Goal: Task Accomplishment & Management: Complete application form

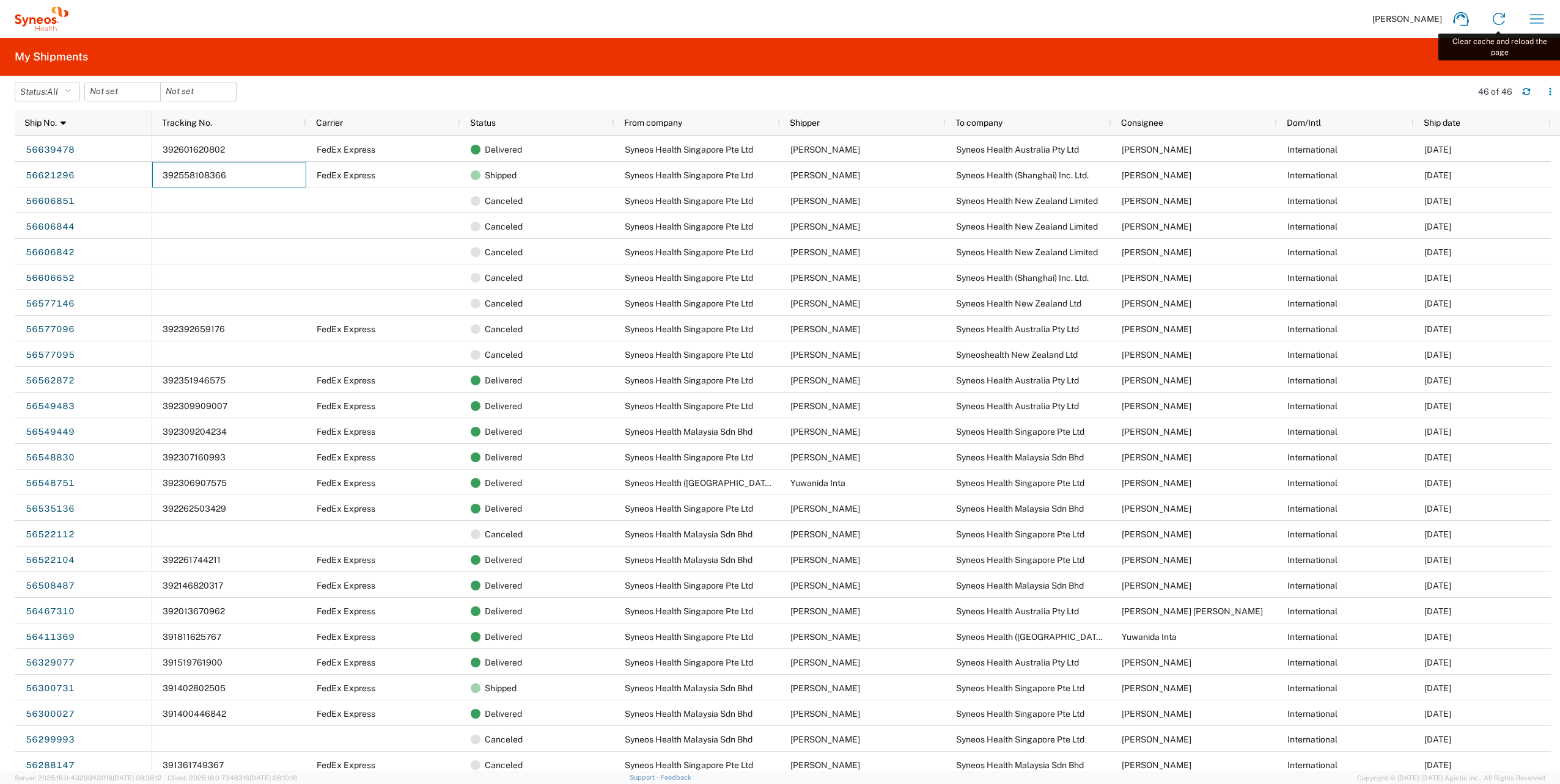
click at [1506, 14] on icon at bounding box center [1499, 18] width 19 height 19
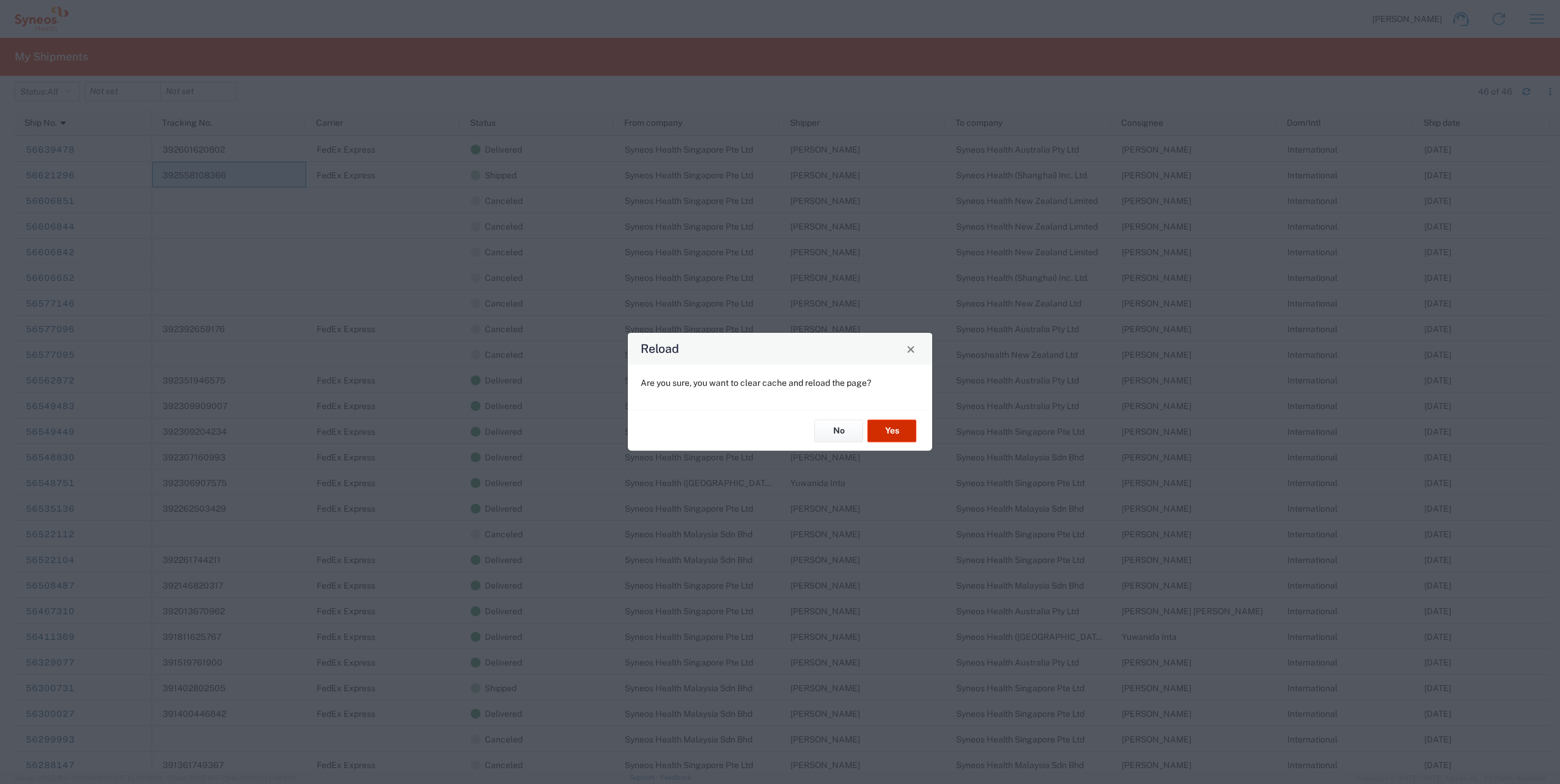
click at [895, 430] on button "Yes" at bounding box center [891, 431] width 49 height 22
